Goal: Information Seeking & Learning: Find specific fact

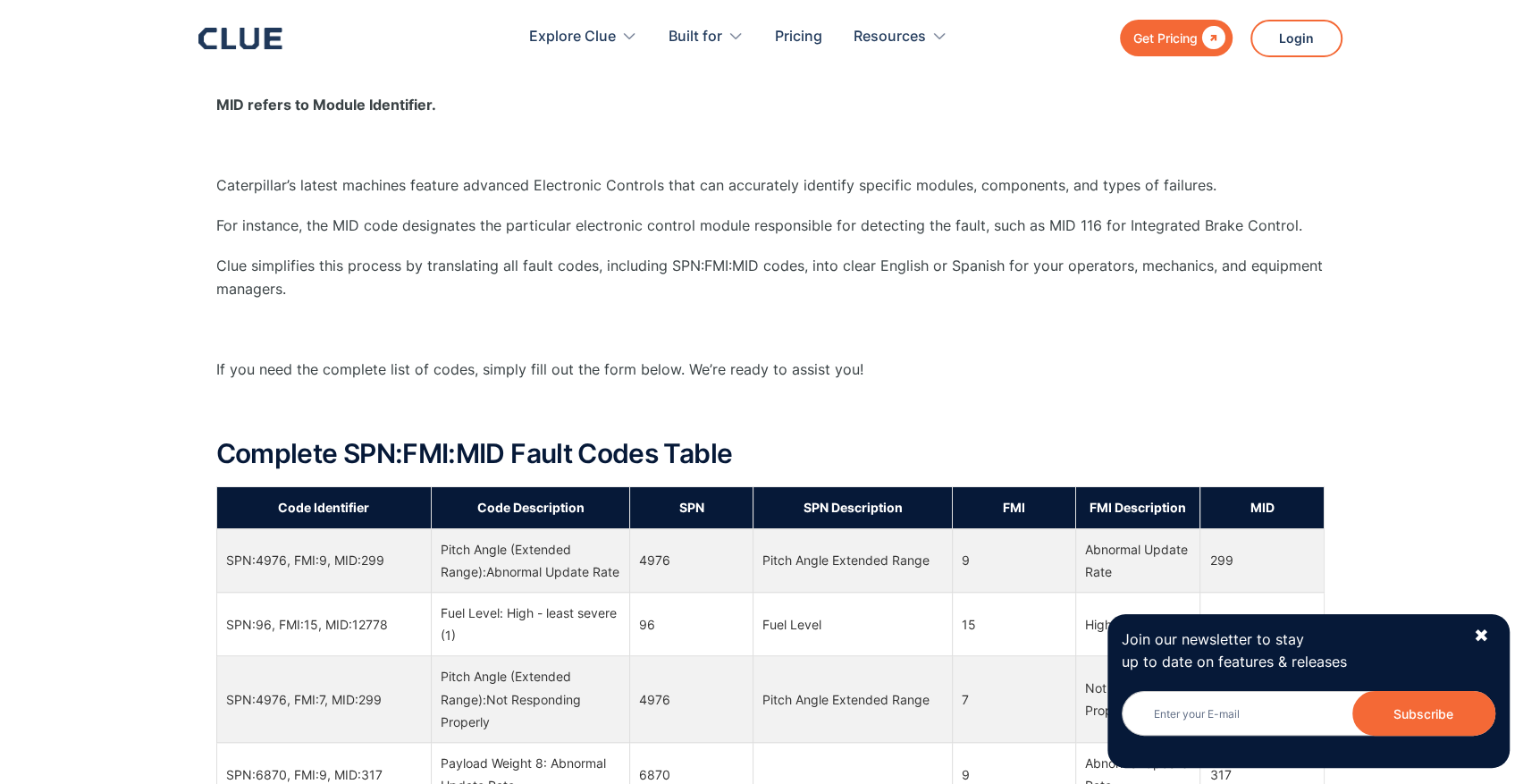
scroll to position [477, 0]
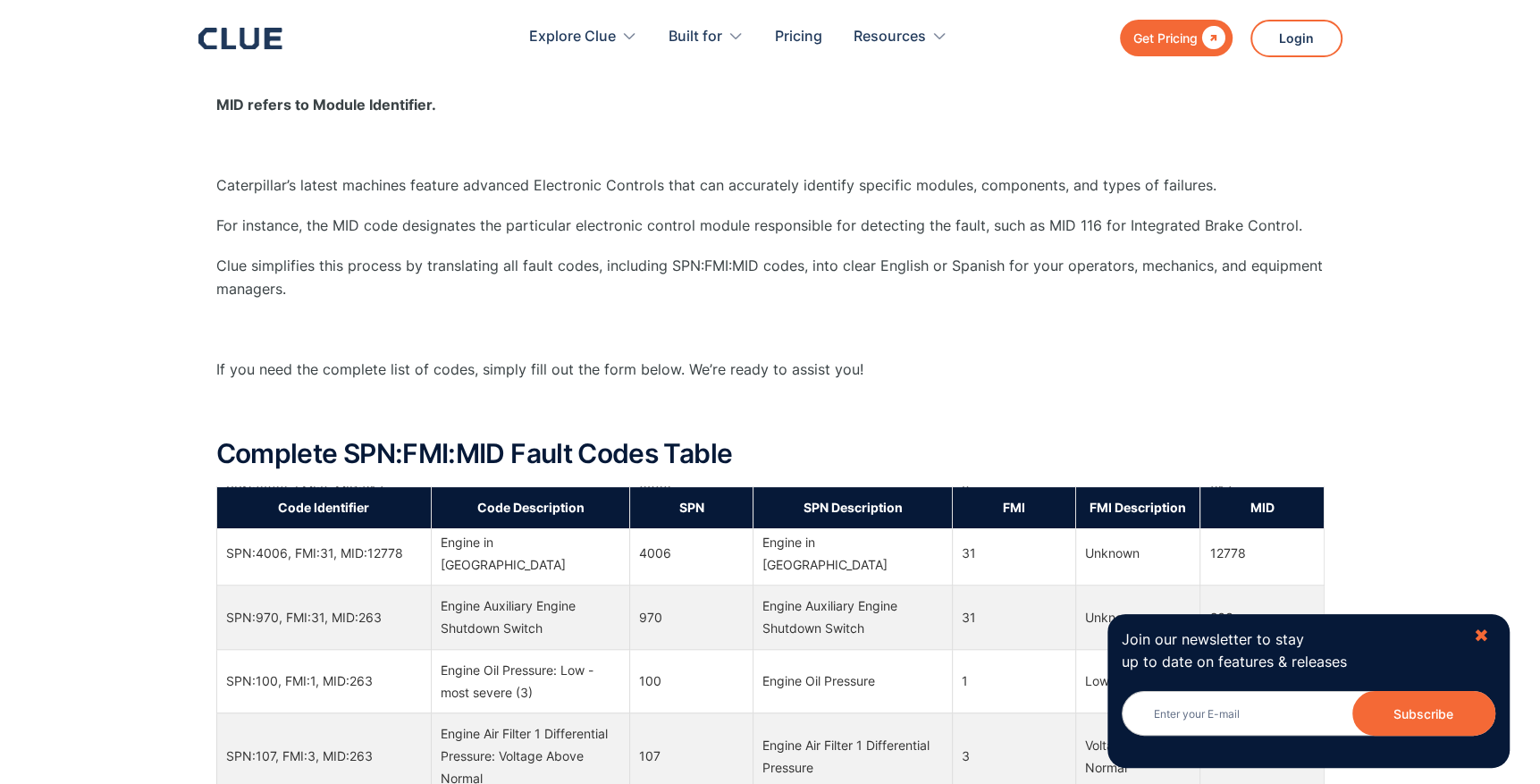
click at [1481, 626] on div "✖" at bounding box center [1481, 635] width 15 height 22
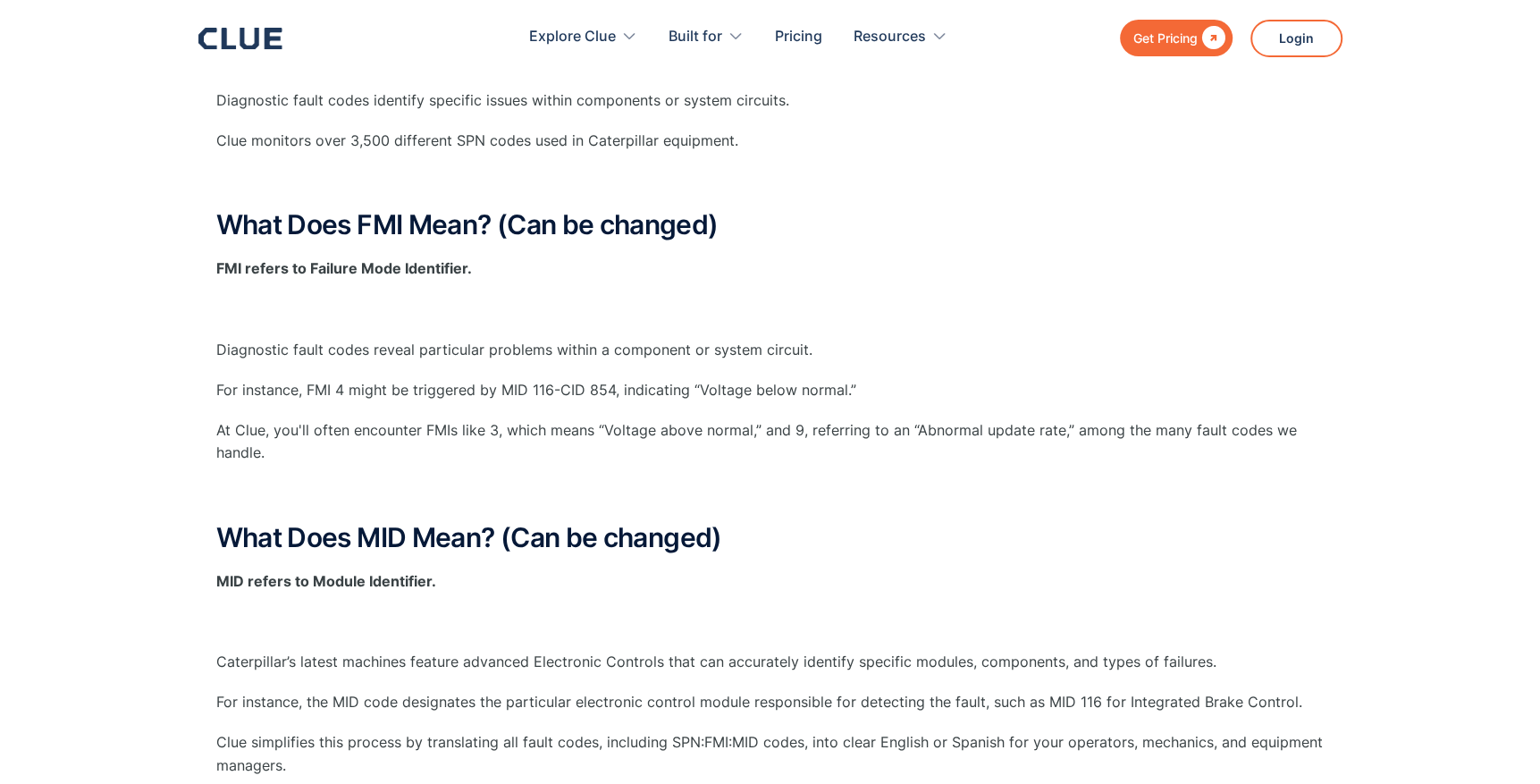
scroll to position [0, 0]
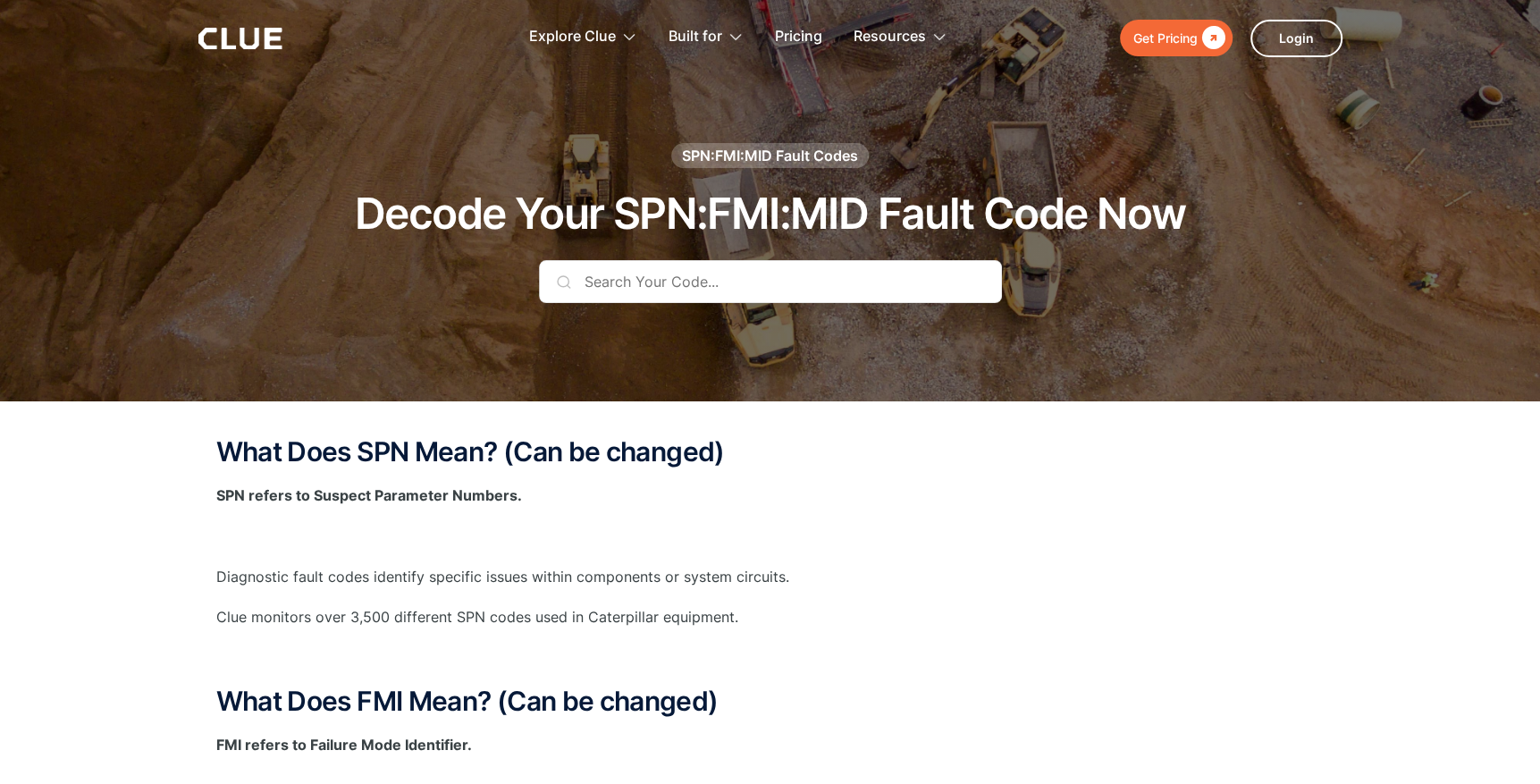
click at [725, 280] on input "text" at bounding box center [770, 281] width 463 height 43
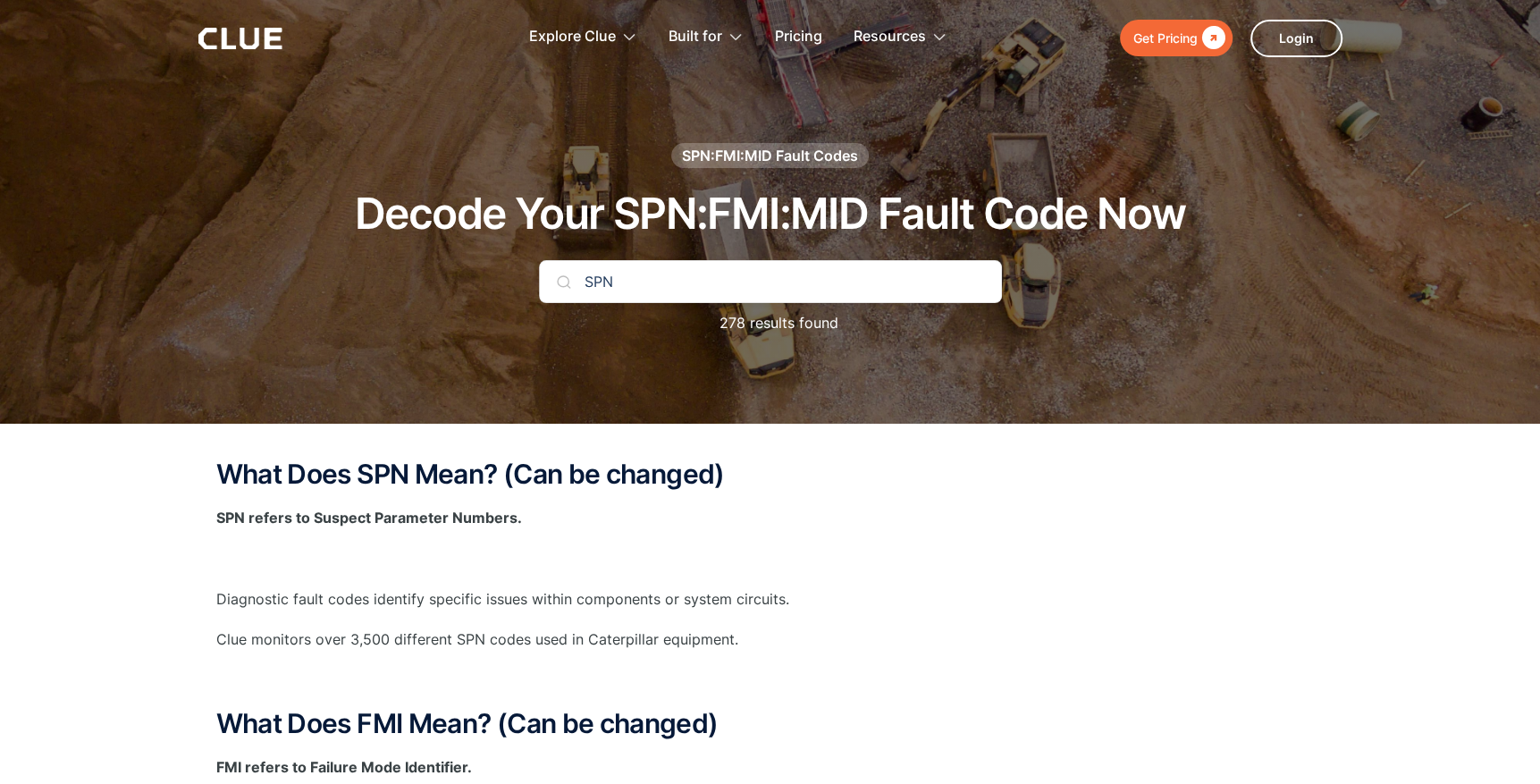
click at [659, 275] on input "SPN" at bounding box center [770, 281] width 463 height 43
type input "SPN 5826"
click at [560, 278] on img at bounding box center [563, 281] width 14 height 14
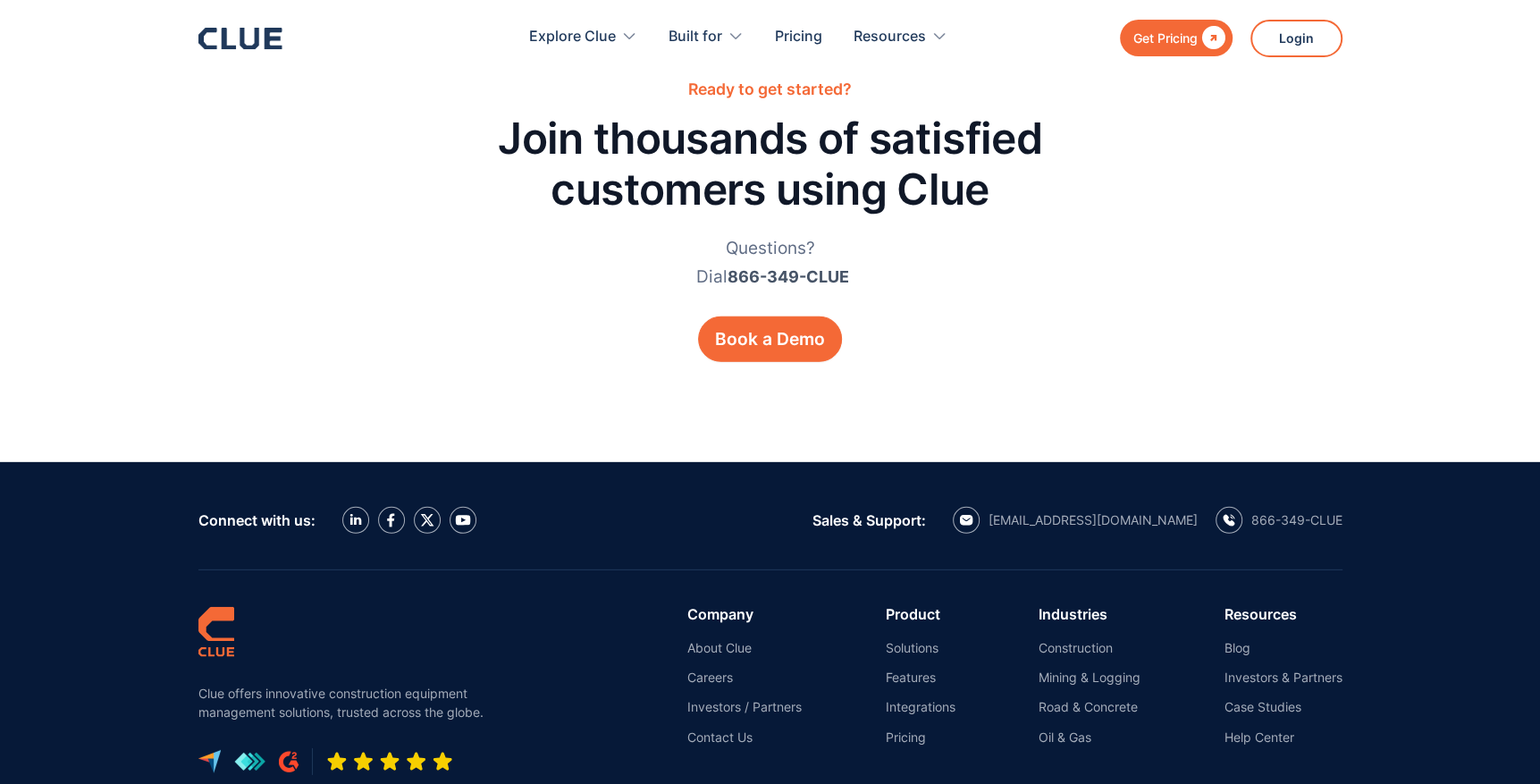
scroll to position [3812, 0]
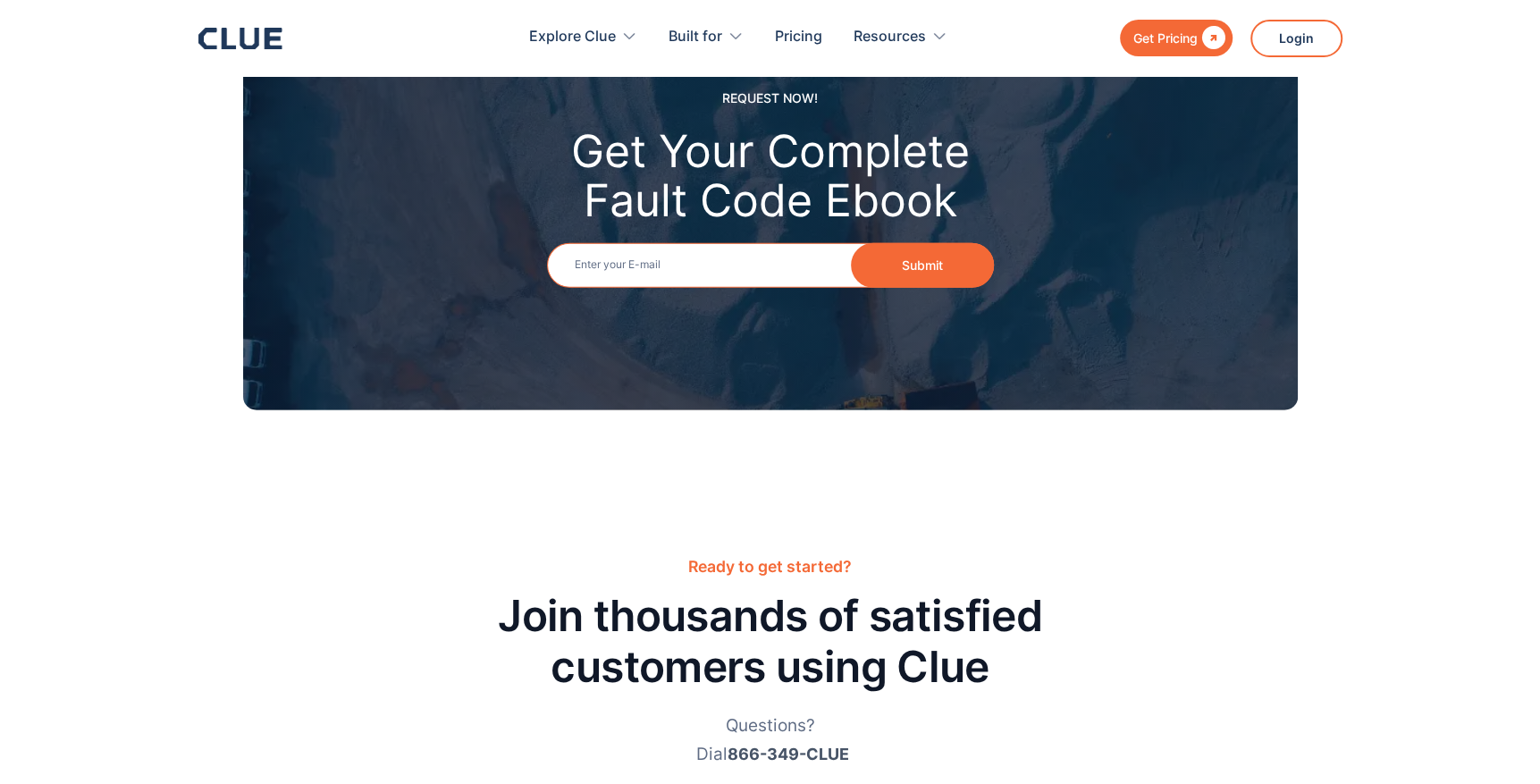
click at [617, 270] on input "Email" at bounding box center [770, 265] width 447 height 45
type input "jpennbrown2@att.net"
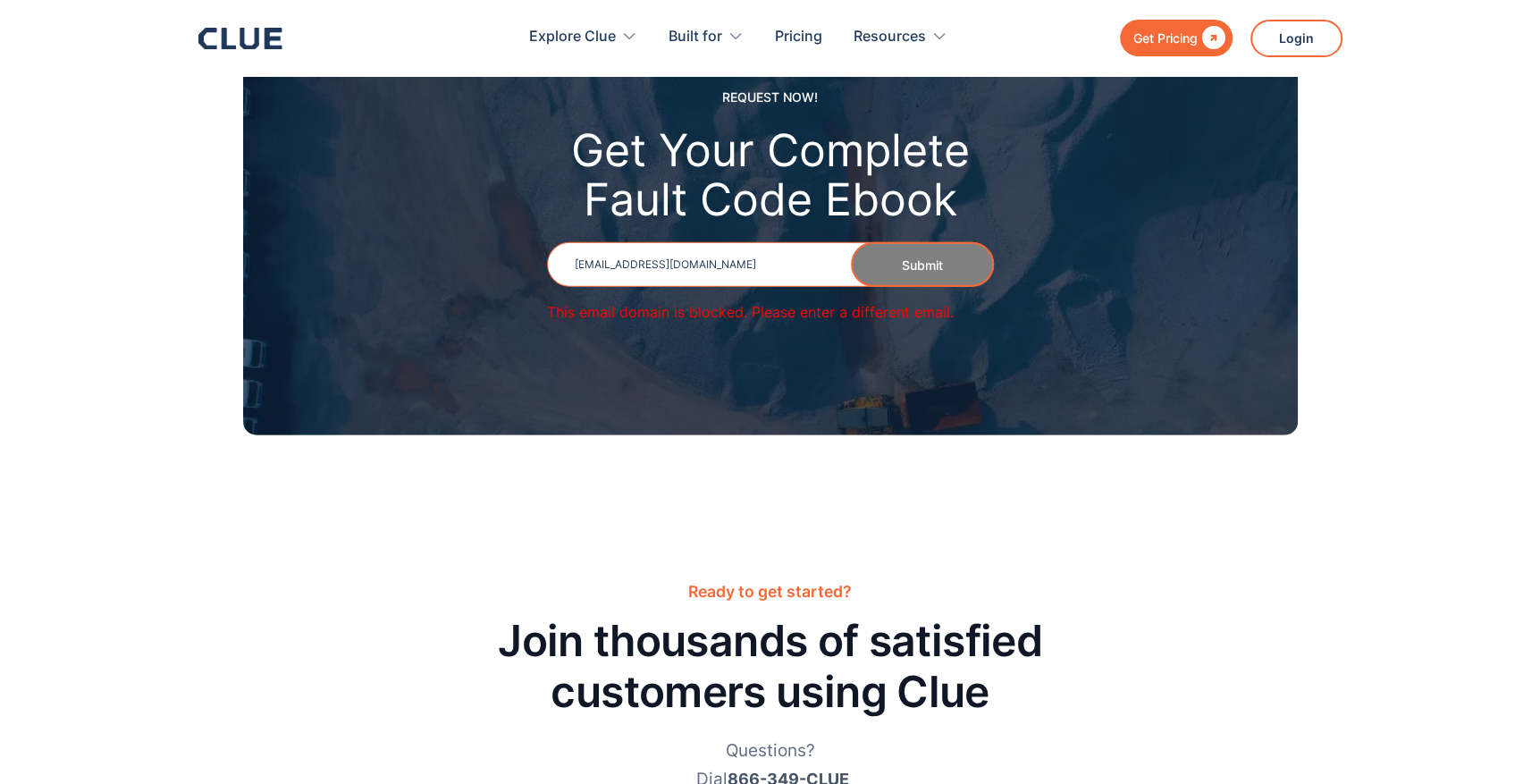
click at [703, 272] on input "jpennbrown2@att.net" at bounding box center [770, 264] width 447 height 45
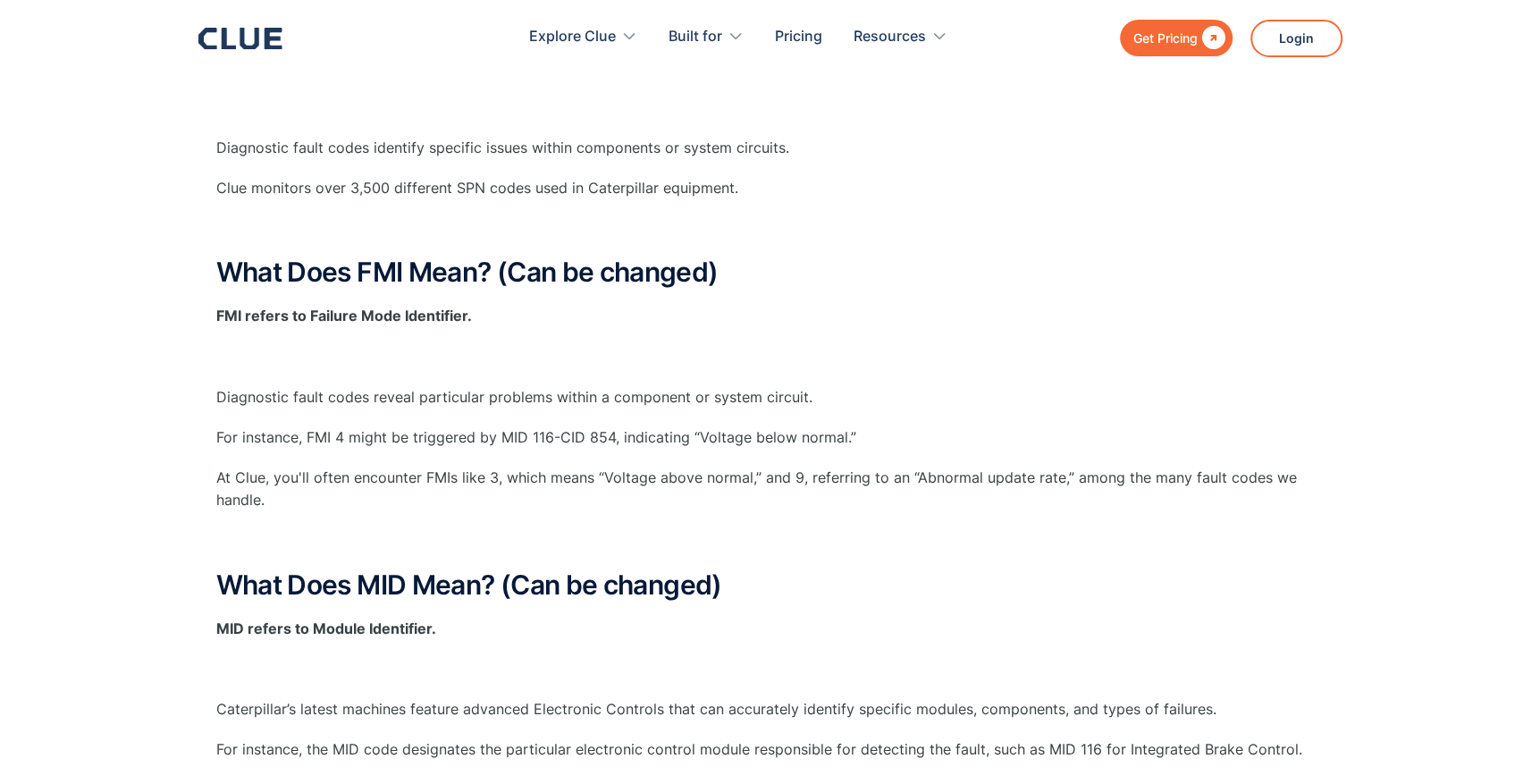
scroll to position [0, 0]
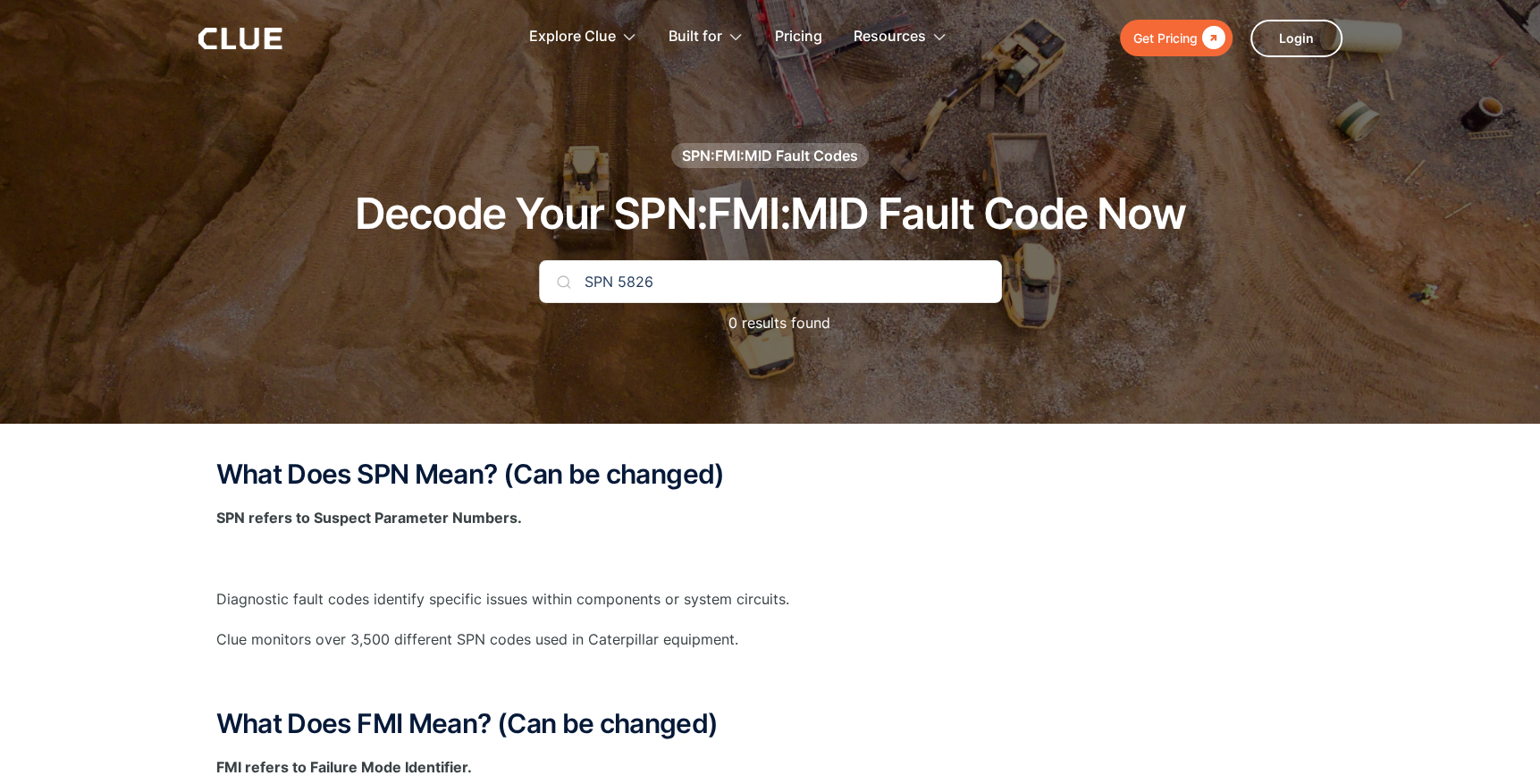
click at [1179, 36] on div "Get Pricing" at bounding box center [1164, 38] width 64 height 22
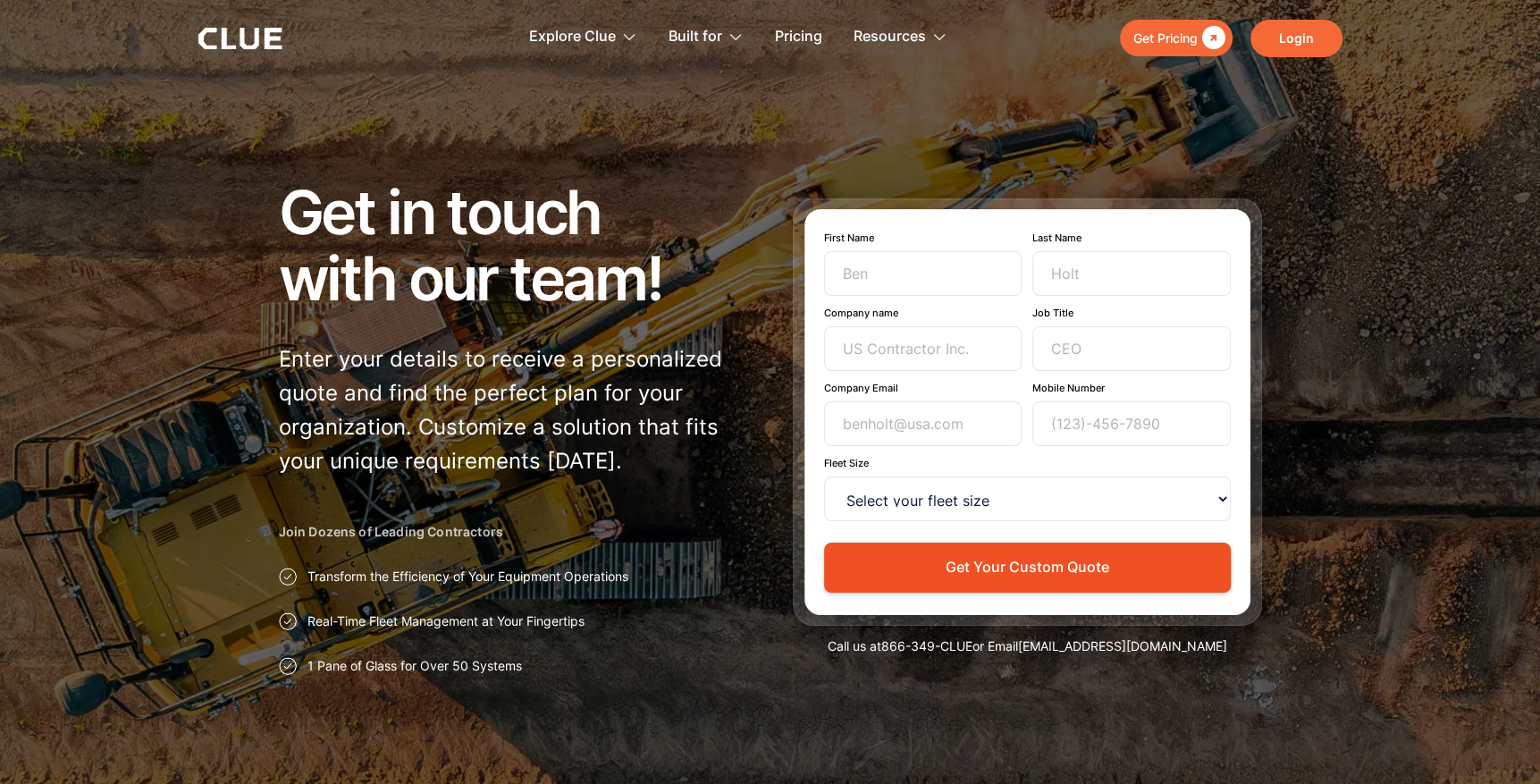
click at [1288, 31] on link "Login" at bounding box center [1296, 38] width 92 height 37
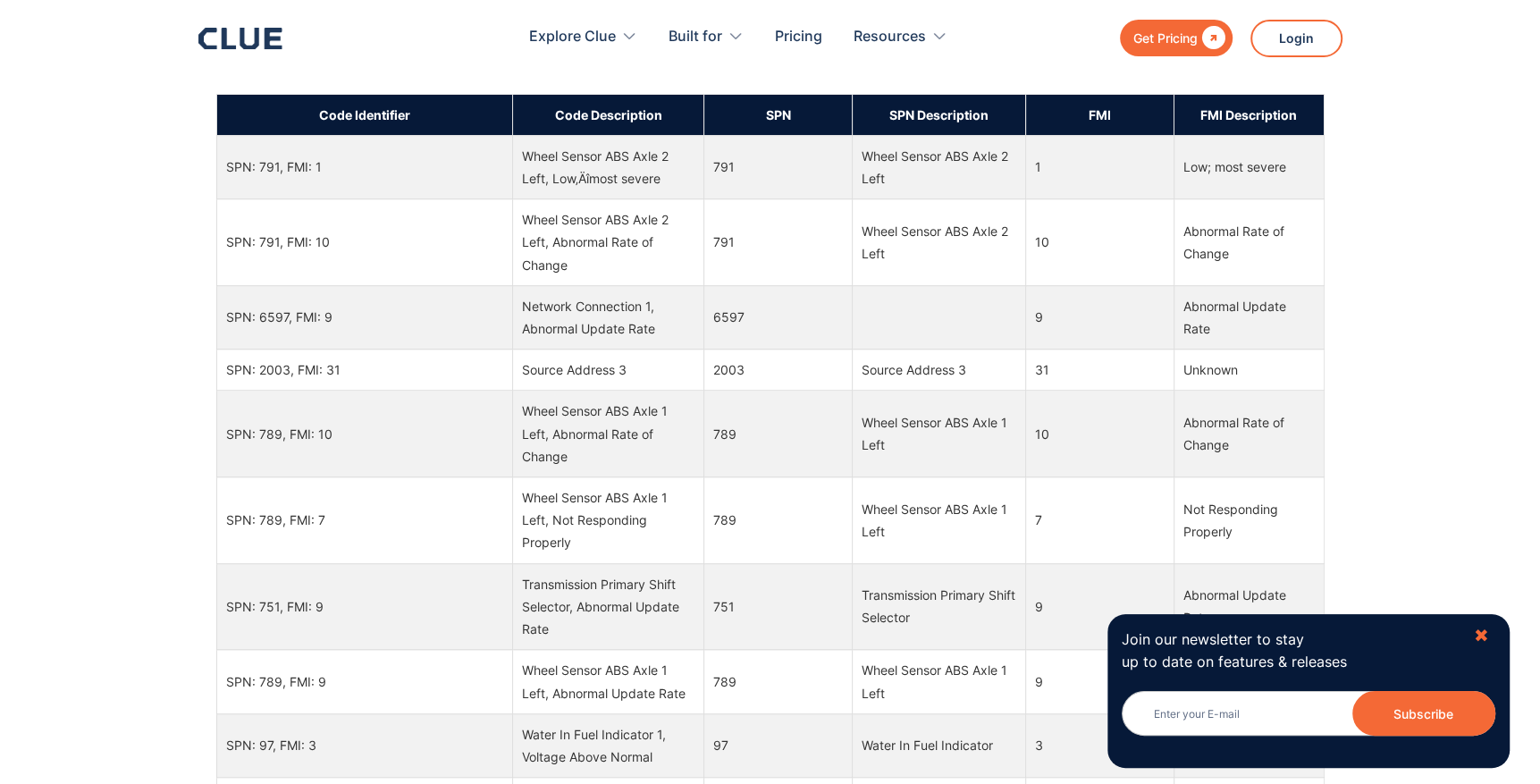
click at [1480, 636] on div "✖" at bounding box center [1481, 635] width 15 height 22
